Goal: Transaction & Acquisition: Purchase product/service

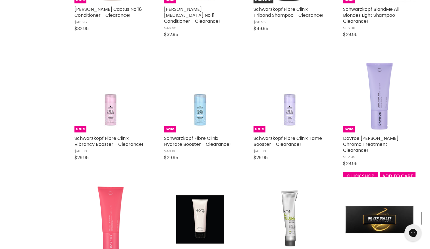
scroll to position [6024, 0]
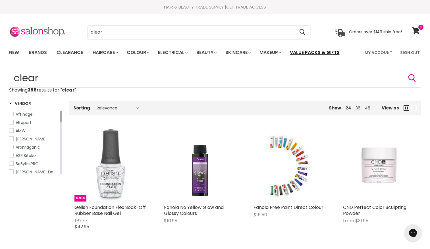
click at [327, 52] on link "Value Packs & Gifts" at bounding box center [314, 53] width 58 height 12
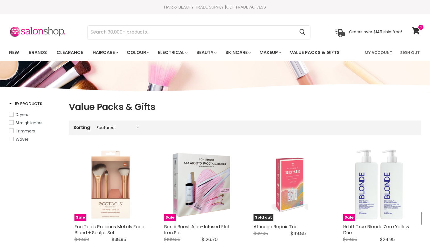
select select "manual"
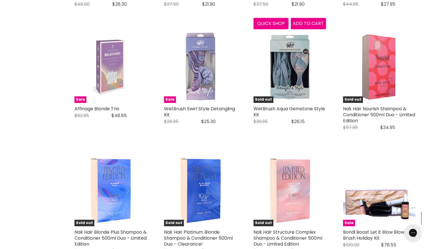
scroll to position [1179, 0]
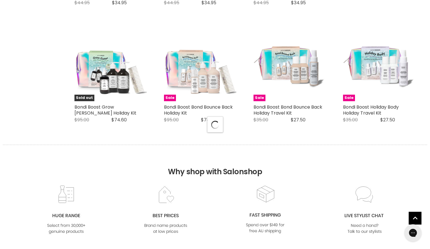
select select "manual"
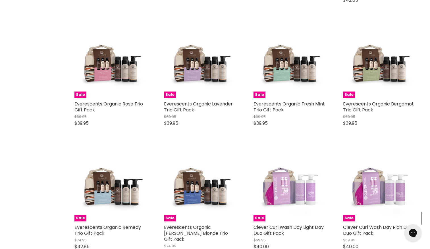
scroll to position [2712, 0]
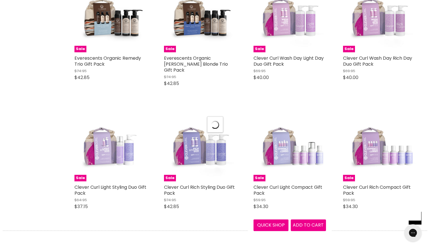
scroll to position [2802, 0]
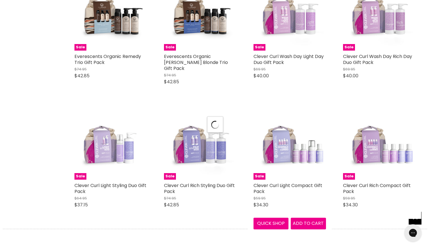
select select "manual"
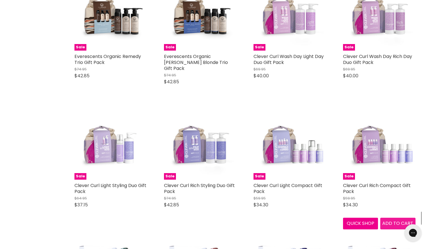
click at [396, 220] on span "Add to cart" at bounding box center [397, 223] width 31 height 7
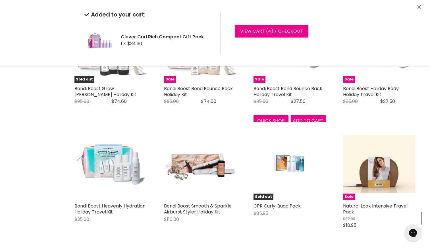
scroll to position [1269, 0]
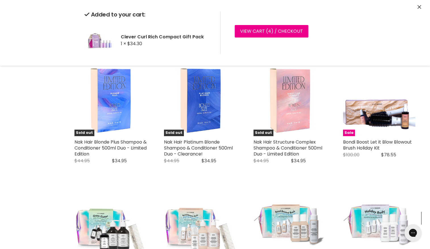
click at [417, 5] on button "Close" at bounding box center [419, 7] width 4 height 6
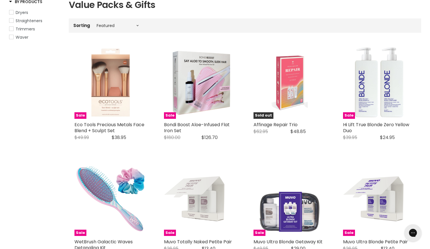
scroll to position [0, 0]
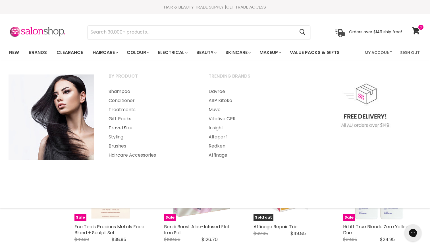
click at [116, 128] on link "Travel Size" at bounding box center [150, 127] width 99 height 9
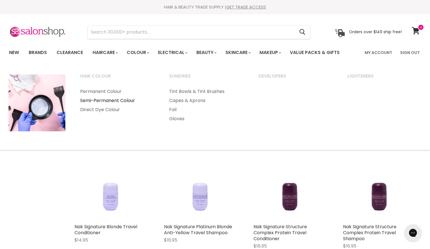
click at [128, 99] on link "Semi-Permanent Colour" at bounding box center [117, 100] width 88 height 9
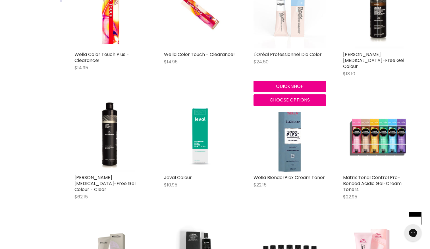
click at [289, 31] on img "Main content" at bounding box center [289, 12] width 72 height 72
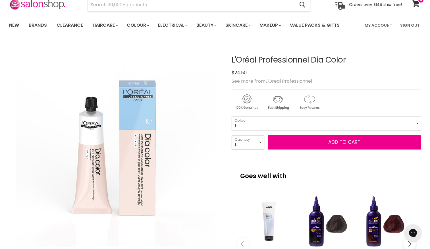
scroll to position [21, 0]
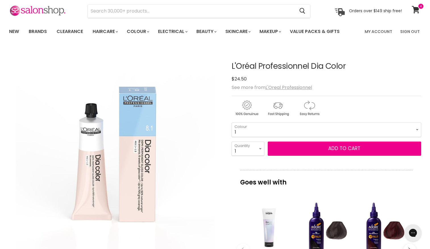
click at [316, 127] on select "1 3 4 4.12 4.15 4.20 4.45 4.62 5 5.1 5.18 5.3 5.35 5.4 5.5" at bounding box center [325, 129] width 189 height 14
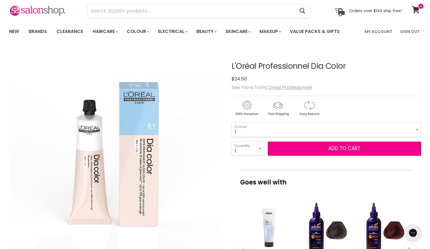
click at [198, 110] on img "L'Oréal Professionnel Dia Color image. Click or Scroll to Zoom." at bounding box center [115, 153] width 212 height 212
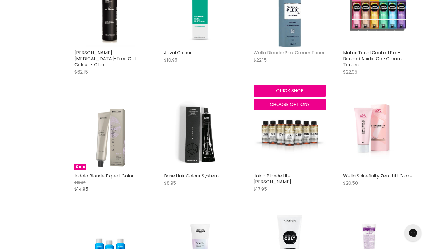
click at [286, 49] on link "Wella BlondorPlex Cream Toner" at bounding box center [288, 52] width 71 height 7
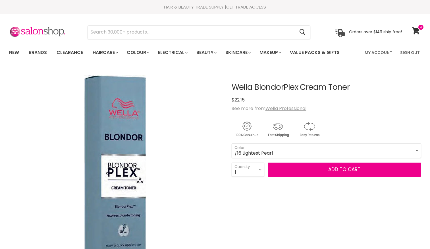
click at [294, 148] on select "/16 Lightest Pearl /36 Crystal Vanilla /81 Pale Silver /86 Ultra Cool Boost /96…" at bounding box center [325, 150] width 189 height 14
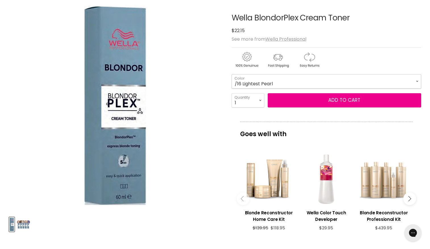
scroll to position [70, 0]
click at [282, 83] on select "/16 Lightest Pearl /36 Crystal Vanilla /81 Pale Silver /86 Ultra Cool Boost /96…" at bounding box center [325, 81] width 189 height 14
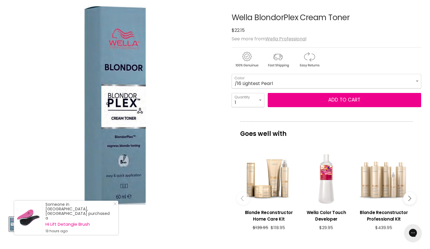
scroll to position [0, 0]
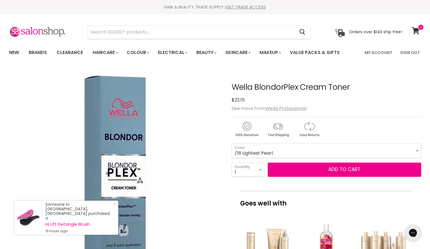
drag, startPoint x: 21, startPoint y: 5, endPoint x: 162, endPoint y: 108, distance: 174.4
click at [162, 108] on div "Click or scroll to zoom Tap or pinch to zoom" at bounding box center [115, 175] width 212 height 212
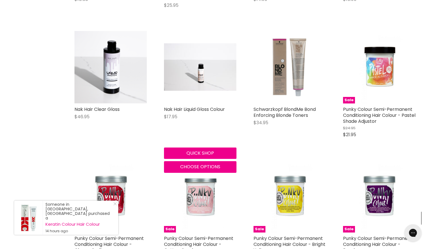
scroll to position [728, 0]
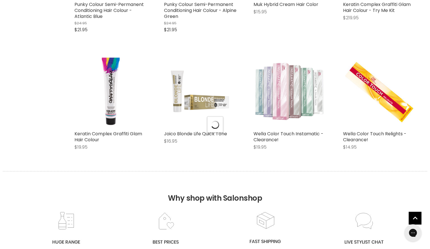
scroll to position [1471, 0]
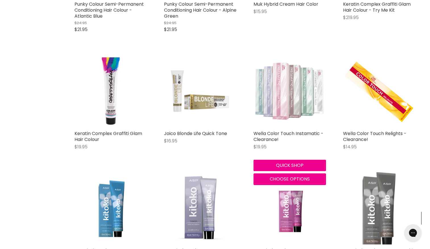
click at [287, 89] on img "Main content" at bounding box center [289, 91] width 72 height 72
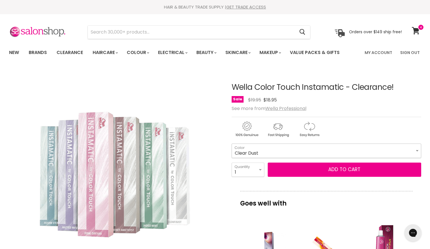
click at [272, 151] on select "Clear Dust Jaded Mint Ocean Storm Smokey Amethyst" at bounding box center [325, 150] width 189 height 14
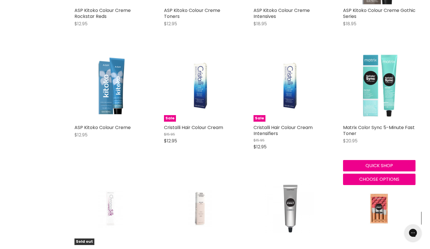
click at [364, 96] on img "Main content" at bounding box center [378, 85] width 45 height 72
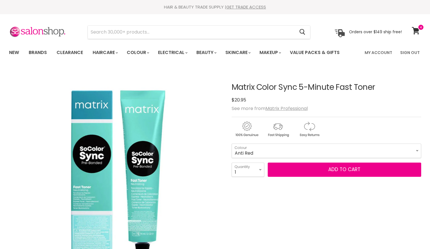
click at [295, 145] on select "Anti Red Anti Yellow" at bounding box center [325, 150] width 189 height 14
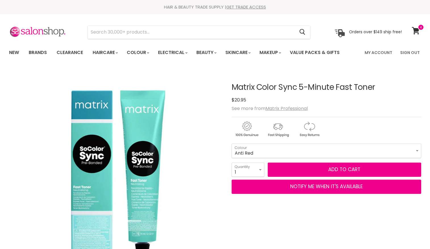
click at [295, 145] on select "Anti Red Anti Yellow" at bounding box center [325, 150] width 189 height 14
click at [256, 148] on select "Anti Red Anti Yellow" at bounding box center [325, 150] width 189 height 14
click at [153, 135] on img "Matrix Color Sync 5-Minute Fast Toner image. Click or Scroll to Zoom." at bounding box center [114, 174] width 125 height 199
click at [253, 147] on select "Anti Red Anti Yellow" at bounding box center [325, 150] width 189 height 14
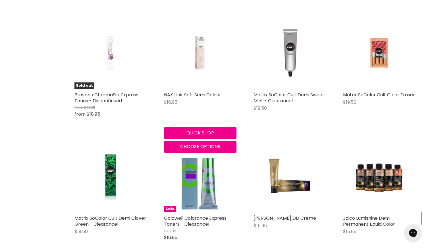
scroll to position [372, 0]
click at [201, 61] on img "Main content" at bounding box center [200, 52] width 48 height 72
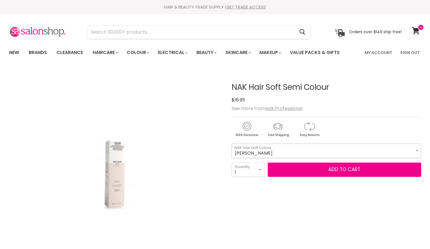
click at [311, 146] on select "Ash Shadow Black Natural 1.0 Black Ash Intensive 1.10 Very Dark Brown Natural 2…" at bounding box center [325, 150] width 189 height 14
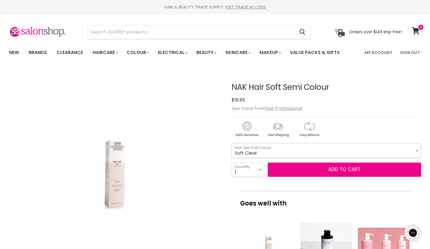
click at [231, 143] on select "Ash Shadow Black Natural 1.0 Black Ash Intensive 1.10 Very Dark Brown Natural 2…" at bounding box center [325, 150] width 189 height 14
select select "Soft Clear"
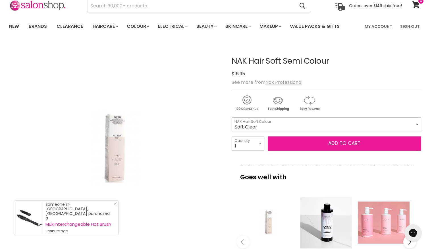
scroll to position [26, 0]
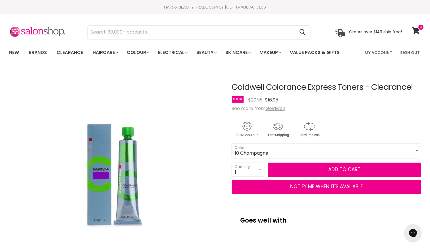
click at [191, 166] on div "Click or scroll to zoom Tap or pinch to zoom" at bounding box center [115, 175] width 212 height 212
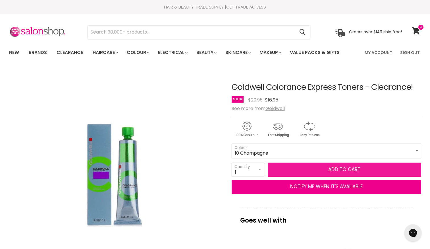
click at [310, 166] on button "Add to cart" at bounding box center [344, 169] width 153 height 14
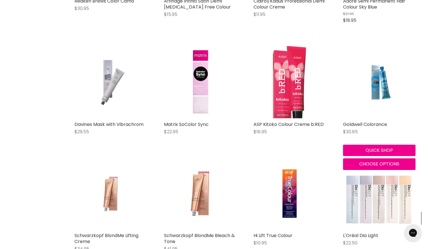
scroll to position [835, 0]
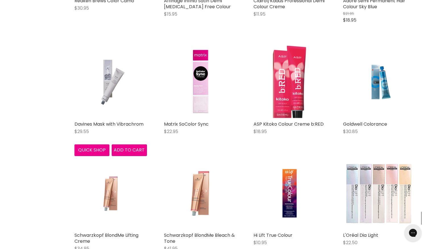
click at [112, 85] on img "Main content" at bounding box center [110, 82] width 48 height 72
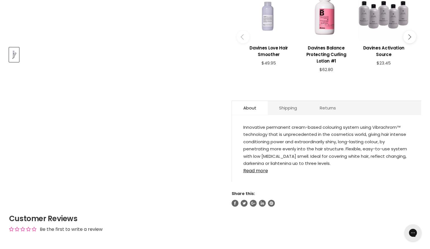
scroll to position [239, 0]
click at [247, 169] on link "Read more" at bounding box center [326, 168] width 166 height 9
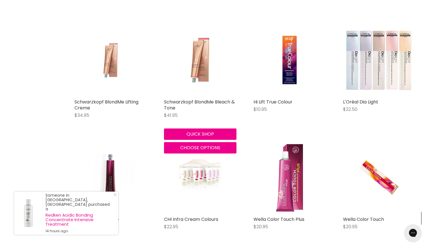
scroll to position [968, 0]
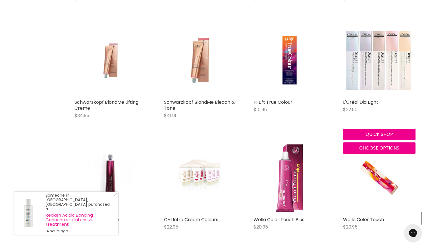
click at [367, 60] on img "Main content" at bounding box center [379, 60] width 72 height 72
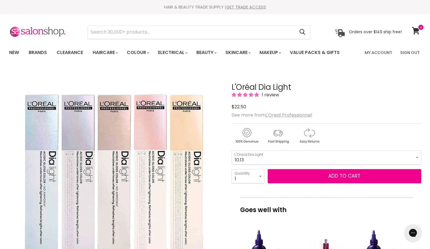
click at [231, 150] on select "5 5.66 5.8 6 6.3 6.45 7 7.12 7.23 7.31 7.43 7.8 8 8.1 8.23" at bounding box center [325, 157] width 189 height 14
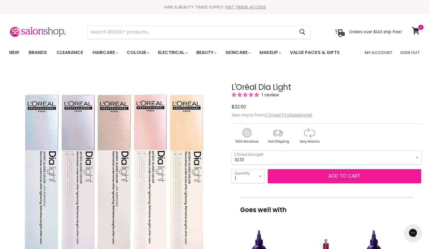
click at [313, 175] on button "Add to cart" at bounding box center [344, 176] width 153 height 14
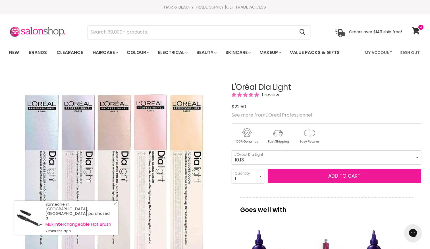
click at [351, 175] on button "Add to cart" at bounding box center [344, 176] width 153 height 14
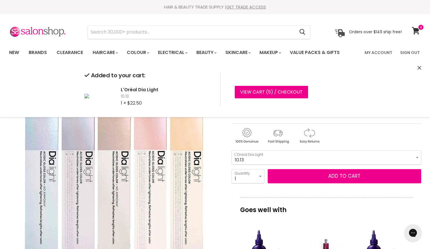
click at [345, 145] on div "Main content" at bounding box center [325, 134] width 189 height 22
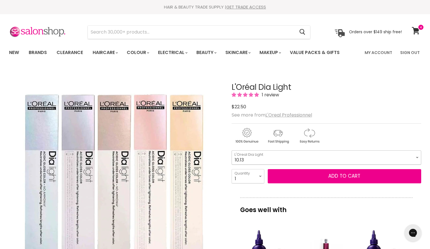
click at [336, 154] on select "5 5.66 5.8 6 6.3 6.45 7 7.12 7.23 7.31 7.43 7.8 8 8.1 8.23" at bounding box center [325, 157] width 189 height 14
click at [231, 150] on select "5 5.66 5.8 6 6.3 6.45 7 7.12 7.23 7.31 7.43 7.8 8 8.1 8.23" at bounding box center [325, 157] width 189 height 14
select select "10.32"
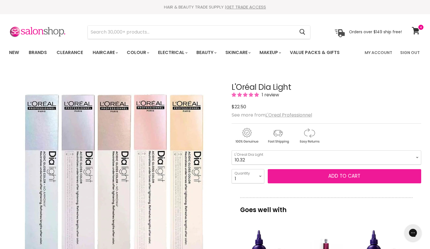
click at [310, 173] on button "Add to cart" at bounding box center [344, 176] width 153 height 14
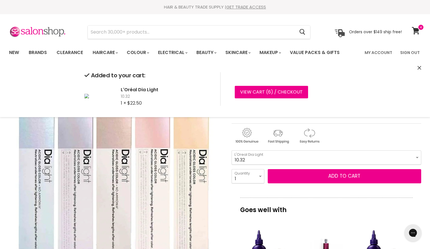
click at [216, 128] on img "L'Oréal Dia Light image. Click or Scroll to Zoom." at bounding box center [115, 174] width 212 height 212
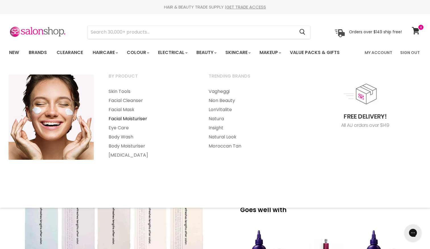
click at [131, 117] on link "Facial Moisturiser" at bounding box center [150, 118] width 99 height 9
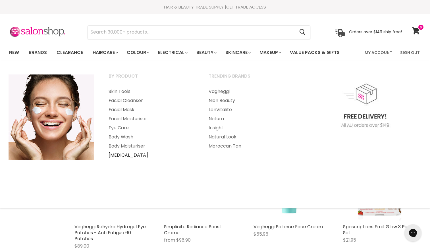
click at [118, 153] on link "[MEDICAL_DATA]" at bounding box center [150, 155] width 99 height 9
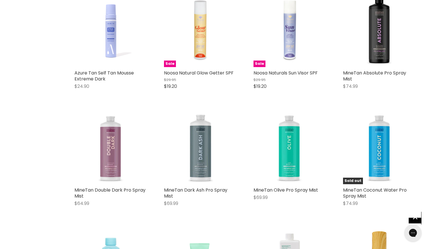
scroll to position [524, 0]
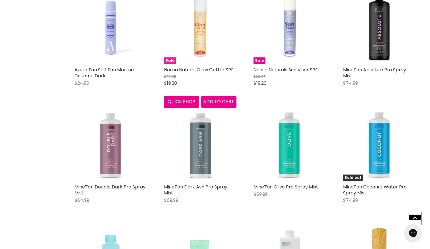
click at [200, 39] on img "Main content" at bounding box center [200, 27] width 72 height 72
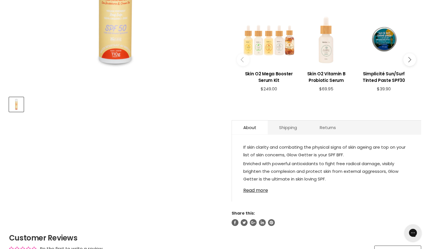
scroll to position [190, 0]
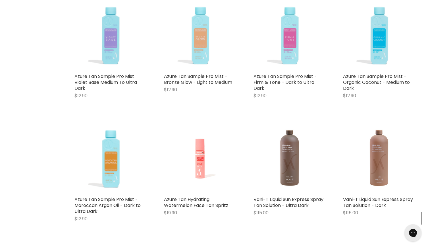
scroll to position [1121, 0]
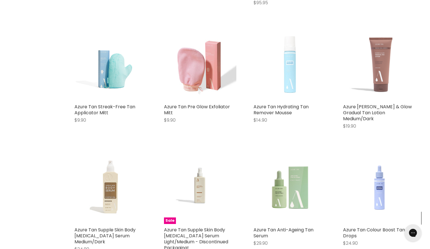
scroll to position [1864, 0]
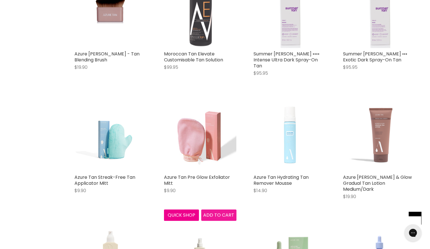
click at [213, 212] on span "Add to cart" at bounding box center [218, 215] width 31 height 7
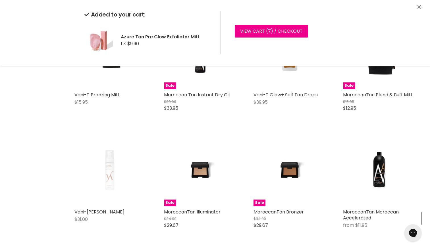
scroll to position [2814, 0]
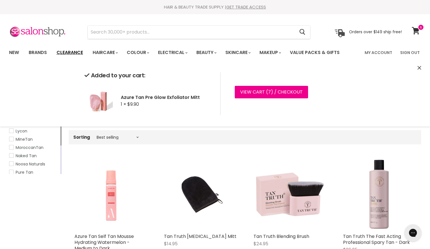
click at [71, 49] on link "Clearance" at bounding box center [69, 53] width 35 height 12
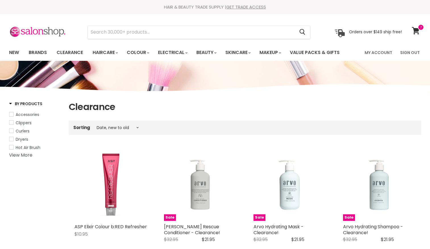
select select "created-descending"
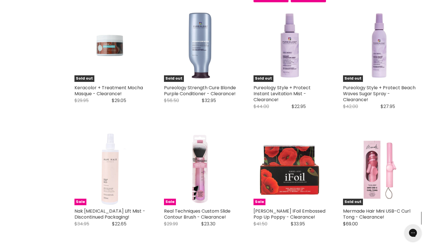
scroll to position [1213, 0]
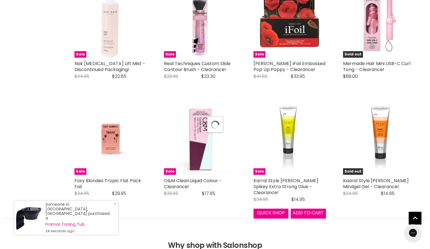
scroll to position [1414, 0]
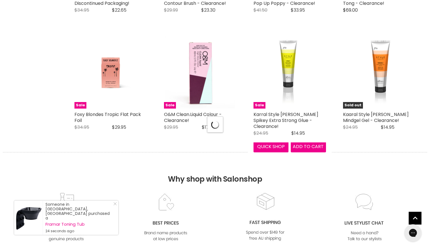
select select "created-descending"
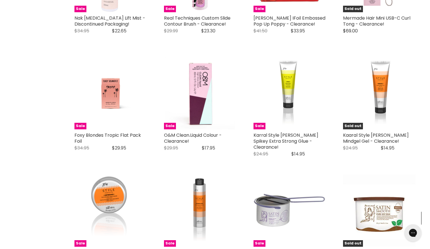
scroll to position [1423, 0]
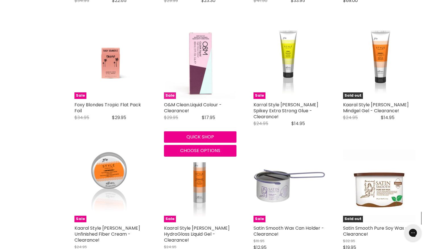
click at [199, 70] on img "Main content" at bounding box center [200, 62] width 70 height 72
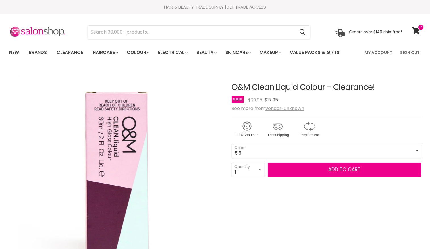
click at [249, 154] on select "5.5 5.65 8.11 9.71 9.6" at bounding box center [325, 150] width 189 height 14
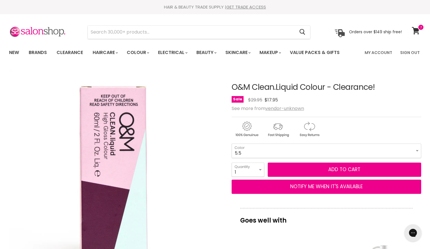
click at [211, 167] on img "O&M Clean.Liquid Colour - Clearance! image. Click or Scroll to Zoom." at bounding box center [112, 174] width 206 height 212
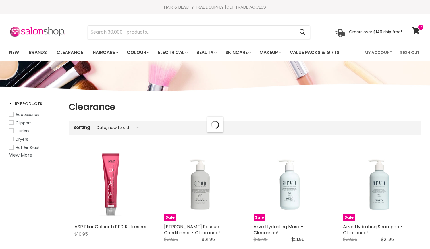
select select "created-descending"
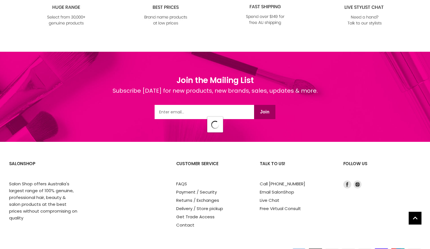
select select "created-descending"
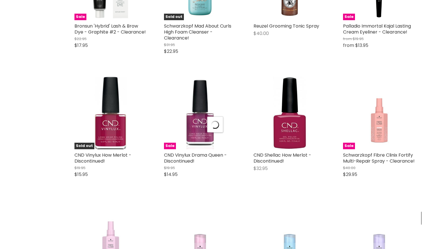
scroll to position [7705, 0]
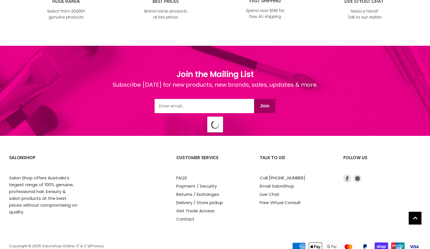
select select "created-descending"
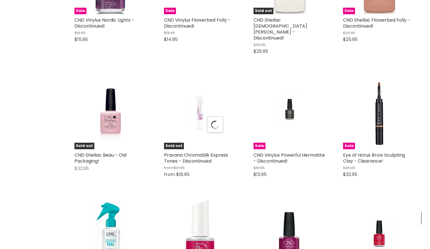
scroll to position [9198, 0]
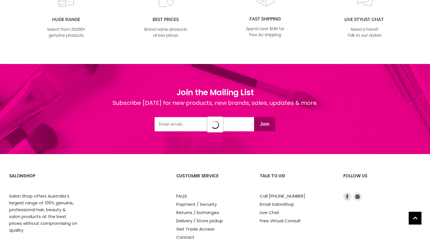
select select "created-descending"
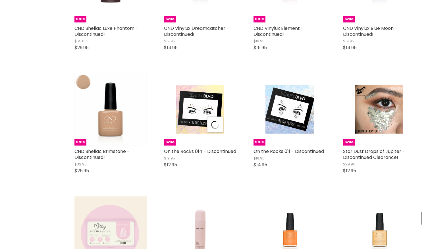
scroll to position [10450, 0]
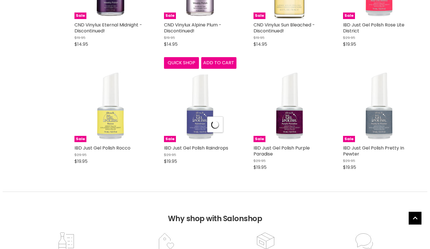
select select "created-descending"
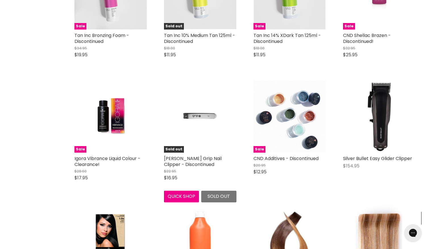
scroll to position [4634, 0]
